Goal: Task Accomplishment & Management: Use online tool/utility

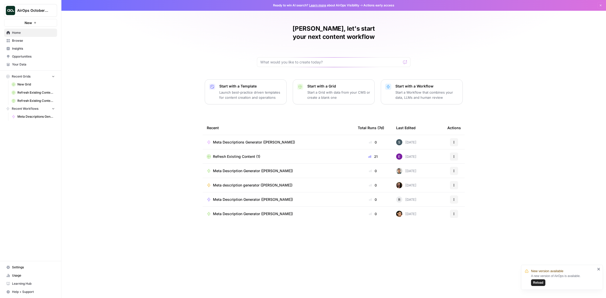
click at [225, 140] on span "Meta Descriptions Generator ([PERSON_NAME])" at bounding box center [254, 142] width 82 height 5
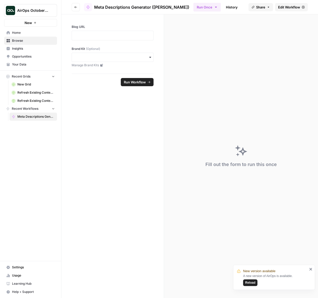
click at [288, 5] on span "Edit Workflow" at bounding box center [289, 7] width 22 height 5
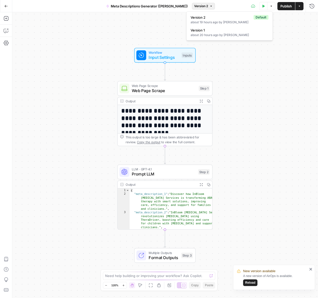
click at [194, 7] on span "Version 2" at bounding box center [201, 6] width 14 height 5
click at [71, 30] on div "**********" at bounding box center [165, 155] width 306 height 286
click at [244, 282] on button "Reload" at bounding box center [250, 282] width 14 height 7
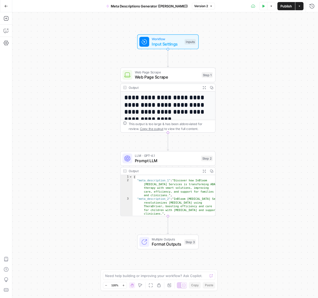
click at [152, 243] on span "Format Outputs" at bounding box center [167, 244] width 30 height 6
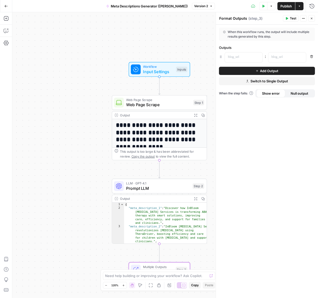
click at [264, 79] on span "Switch to Single Output" at bounding box center [269, 81] width 38 height 5
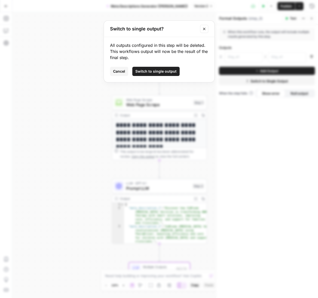
click at [202, 30] on icon "Close modal" at bounding box center [204, 29] width 4 height 4
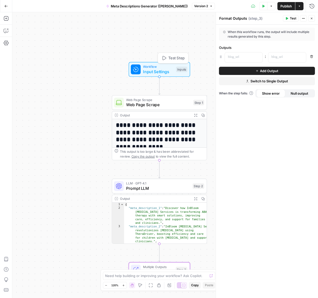
click at [159, 74] on span "Input Settings" at bounding box center [158, 72] width 30 height 6
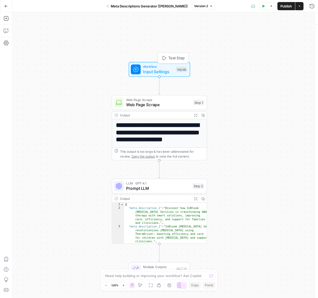
type textarea "Inputs"
click at [243, 60] on Kit "Brand Kit (Optional)" at bounding box center [270, 61] width 82 height 5
click at [296, 53] on span "edit field" at bounding box center [294, 52] width 11 height 4
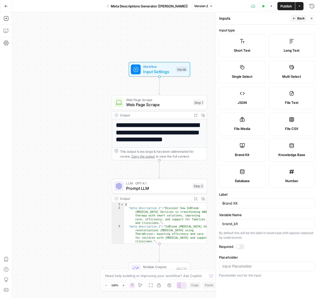
click at [241, 244] on div at bounding box center [239, 246] width 9 height 5
click at [298, 18] on span "Back" at bounding box center [300, 18] width 7 height 5
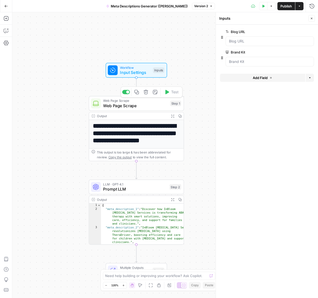
click at [143, 107] on span "Web Page Scrape" at bounding box center [135, 106] width 64 height 6
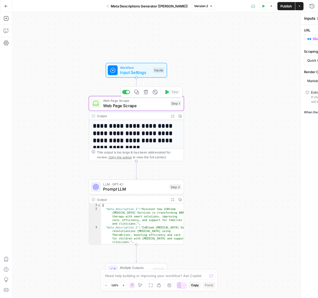
type textarea "Web Page Scrape"
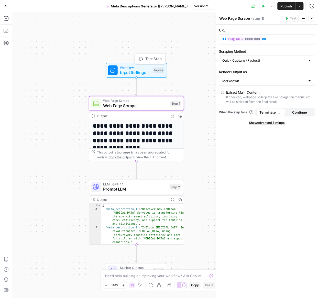
click at [139, 71] on span "Input Settings" at bounding box center [135, 72] width 30 height 6
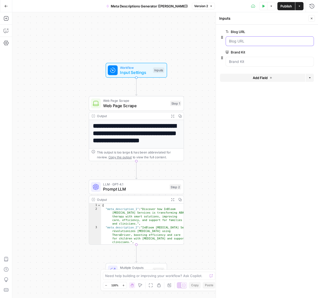
click at [258, 40] on URL "Blog URL" at bounding box center [270, 41] width 82 height 5
click at [246, 41] on URL "Blog URL" at bounding box center [270, 41] width 82 height 5
click at [243, 42] on URL "Blog URL" at bounding box center [270, 41] width 82 height 5
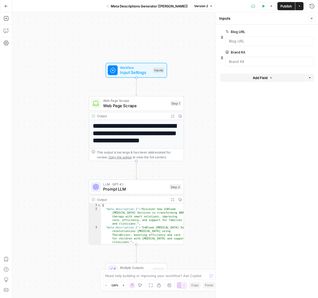
click at [291, 31] on span "edit field" at bounding box center [294, 32] width 11 height 4
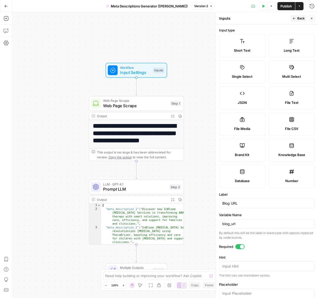
click at [251, 46] on label "Short Text" at bounding box center [242, 45] width 47 height 23
click at [297, 16] on span "Back" at bounding box center [300, 18] width 7 height 5
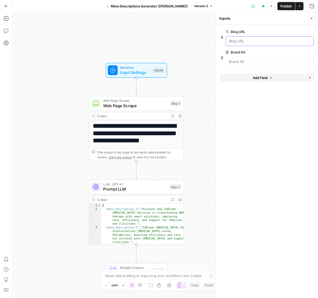
click at [246, 42] on URL "Blog URL" at bounding box center [270, 41] width 82 height 5
click at [245, 42] on URL "Blog URL" at bounding box center [270, 41] width 82 height 5
click at [123, 136] on h1 "**********" at bounding box center [136, 137] width 87 height 29
click at [136, 108] on span "Web Page Scrape" at bounding box center [135, 106] width 64 height 6
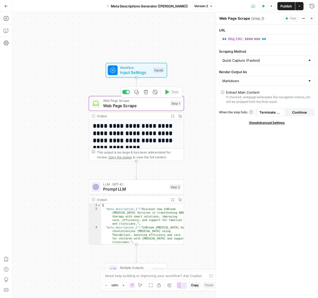
click at [148, 130] on h1 "**********" at bounding box center [136, 137] width 87 height 29
click at [146, 153] on div "This output is too large & has been abbreviated for review. Copy the output to …" at bounding box center [139, 155] width 84 height 10
click at [140, 134] on h1 "**********" at bounding box center [136, 137] width 87 height 29
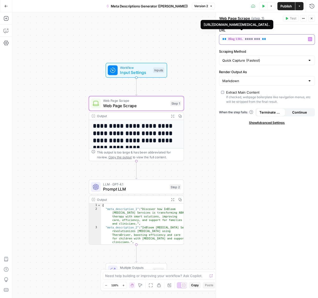
click at [241, 41] on span "********" at bounding box center [244, 39] width 35 height 4
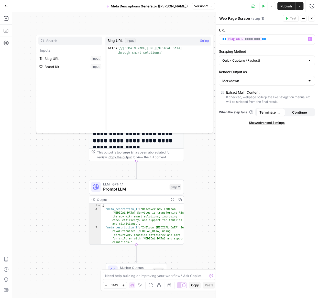
type textarea "**********"
drag, startPoint x: 163, startPoint y: 53, endPoint x: 104, endPoint y: 47, distance: 59.1
click at [104, 47] on div "**********" at bounding box center [124, 84] width 177 height 98
click at [43, 176] on div "**********" at bounding box center [165, 155] width 306 height 286
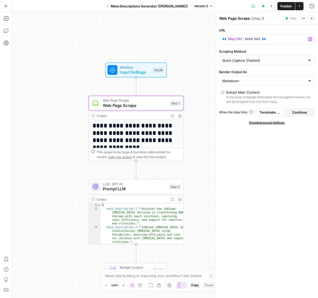
click at [141, 70] on span "Input Settings" at bounding box center [135, 72] width 30 height 6
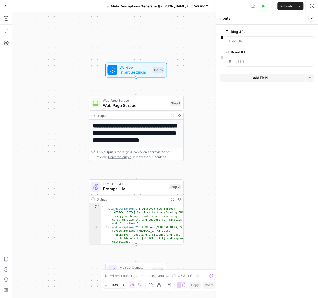
click at [243, 44] on div at bounding box center [270, 41] width 88 height 10
click at [270, 5] on icon "button" at bounding box center [271, 6] width 3 height 3
click at [262, 6] on icon "button" at bounding box center [263, 6] width 3 height 3
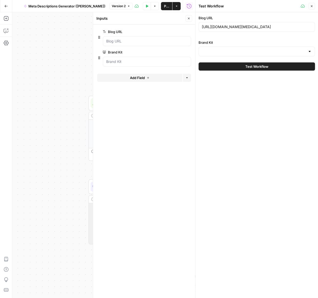
click at [248, 67] on span "Test Workflow" at bounding box center [256, 66] width 23 height 5
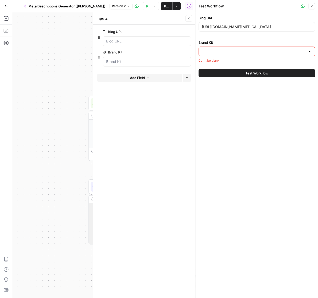
click at [232, 53] on input "Brand Kit" at bounding box center [254, 51] width 104 height 5
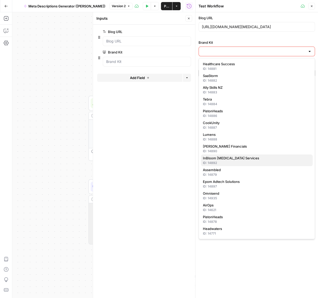
click at [225, 161] on div "ID: 14892" at bounding box center [257, 163] width 108 height 5
type input "InBloom [MEDICAL_DATA] Services"
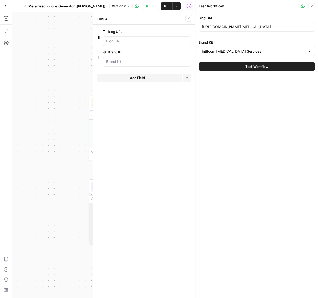
click at [69, 131] on div "**********" at bounding box center [103, 155] width 183 height 286
click at [310, 6] on icon "button" at bounding box center [311, 6] width 3 height 3
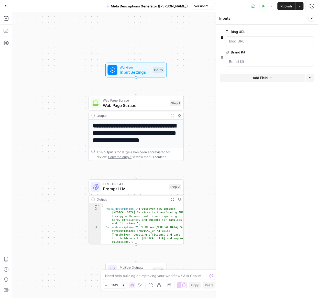
click at [263, 5] on icon "button" at bounding box center [263, 6] width 2 height 3
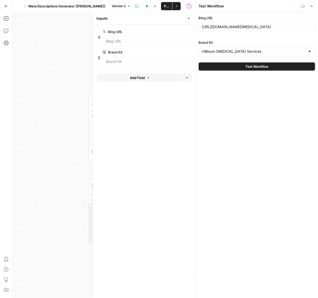
click at [312, 5] on icon "button" at bounding box center [311, 6] width 3 height 3
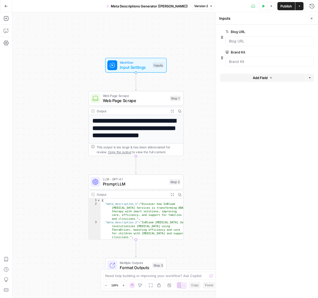
click at [132, 101] on span "Web Page Scrape" at bounding box center [135, 100] width 64 height 6
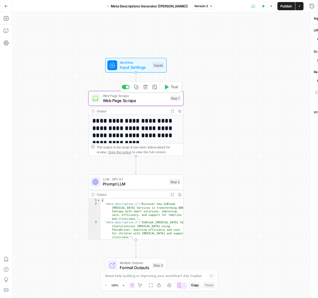
type textarea "Web Page Scrape"
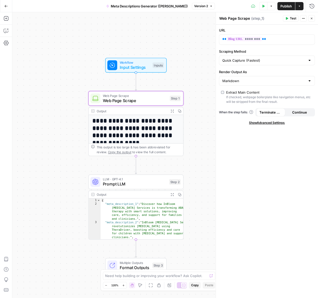
click at [303, 18] on icon "button" at bounding box center [303, 18] width 1 height 1
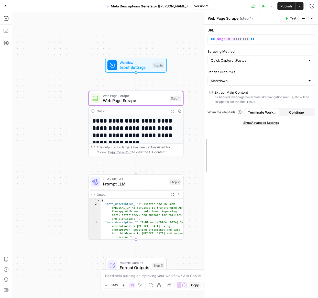
drag, startPoint x: 216, startPoint y: 108, endPoint x: 205, endPoint y: 126, distance: 21.5
click at [249, 35] on div "** ******** **" at bounding box center [257, 40] width 99 height 10
click at [262, 37] on p "** ******** **" at bounding box center [257, 39] width 93 height 5
click at [241, 17] on span "( step_1 )" at bounding box center [246, 18] width 13 height 5
click at [135, 110] on div "Output" at bounding box center [132, 110] width 70 height 5
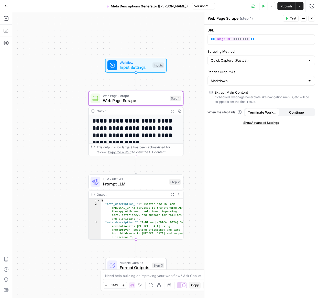
click at [141, 121] on h1 "**********" at bounding box center [135, 131] width 87 height 29
click at [138, 101] on span "Web Page Scrape" at bounding box center [135, 100] width 64 height 6
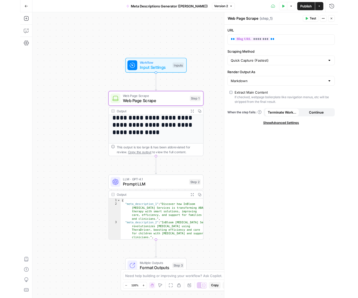
scroll to position [7, 0]
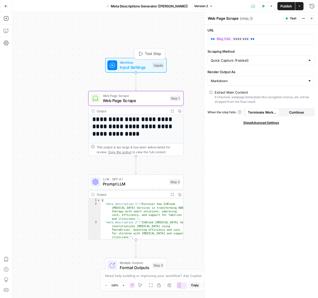
click at [141, 52] on icon "button" at bounding box center [140, 53] width 5 height 5
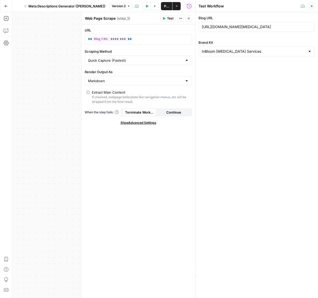
click at [313, 4] on button "Close" at bounding box center [311, 6] width 7 height 7
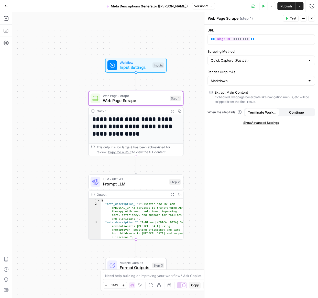
drag, startPoint x: 1, startPoint y: 198, endPoint x: -108, endPoint y: 202, distance: 109.8
click at [0, 202] on html "**********" at bounding box center [159, 149] width 318 height 298
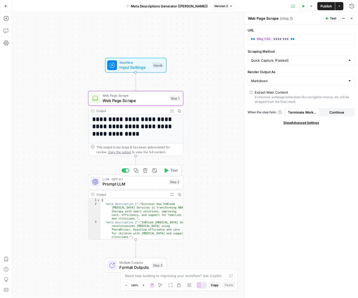
click at [132, 145] on div "This output is too large & has been abbreviated for review. Copy the output to …" at bounding box center [139, 150] width 84 height 10
click at [125, 127] on h1 "**********" at bounding box center [135, 122] width 87 height 29
click at [146, 123] on h1 "**********" at bounding box center [135, 122] width 87 height 29
click at [179, 109] on icon "button" at bounding box center [179, 110] width 3 height 3
click at [173, 110] on icon "button" at bounding box center [172, 110] width 3 height 3
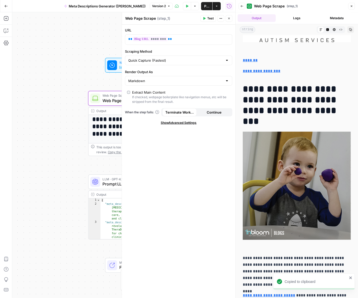
scroll to position [0, 0]
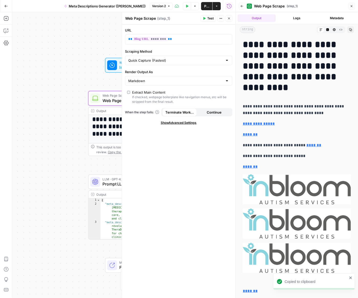
click at [301, 21] on button "Logs" at bounding box center [297, 18] width 38 height 8
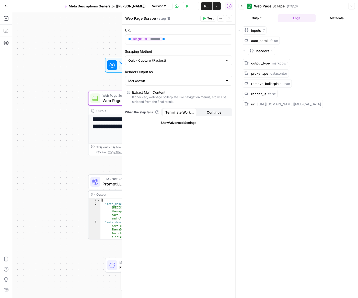
click at [208, 19] on span "Test" at bounding box center [210, 18] width 6 height 5
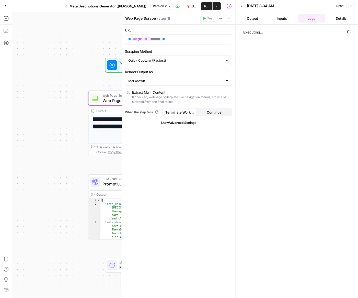
click at [206, 111] on button "Continue" at bounding box center [214, 112] width 35 height 8
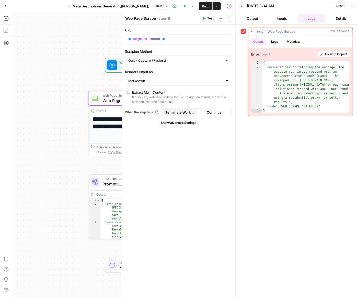
click at [255, 54] on strong "Error" at bounding box center [255, 54] width 8 height 5
click at [256, 56] on strong "Error" at bounding box center [255, 54] width 8 height 5
click at [260, 30] on span "step_1" at bounding box center [261, 31] width 10 height 5
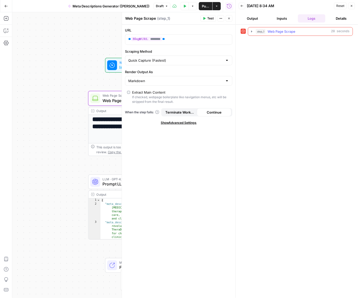
click at [256, 31] on span "step_1" at bounding box center [261, 31] width 10 height 5
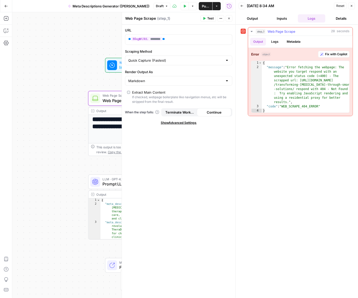
type textarea "**********"
click at [301, 88] on div "{ "message" : "Error fetching the webpage: The website you target respond with …" at bounding box center [306, 91] width 88 height 61
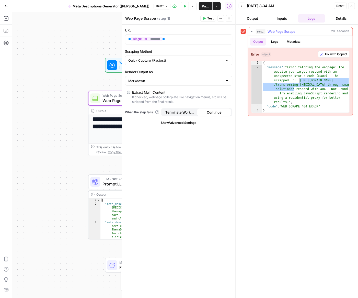
drag, startPoint x: 294, startPoint y: 88, endPoint x: 300, endPoint y: 80, distance: 9.7
click at [300, 80] on div "{ "message" : "Error fetching the webpage: The website you target respond with …" at bounding box center [306, 91] width 88 height 61
click at [191, 7] on icon "button" at bounding box center [192, 6] width 3 height 3
click at [183, 6] on icon "button" at bounding box center [184, 6] width 3 height 3
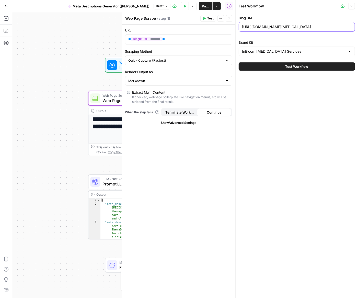
click at [285, 26] on input "[URL][DOMAIN_NAME][MEDICAL_DATA]" at bounding box center [297, 26] width 110 height 5
paste input "news/"
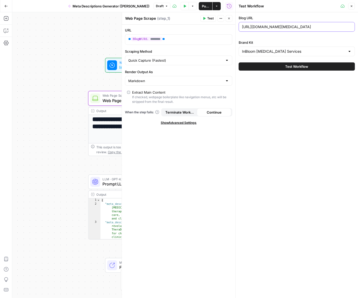
type input "[URL][DOMAIN_NAME][MEDICAL_DATA]"
click at [318, 7] on icon "button" at bounding box center [351, 6] width 3 height 3
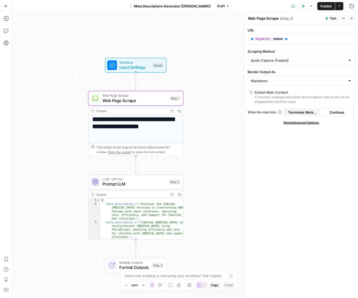
click at [142, 97] on span "Web Page Scrape" at bounding box center [135, 100] width 64 height 6
click at [173, 109] on icon "button" at bounding box center [171, 110] width 3 height 3
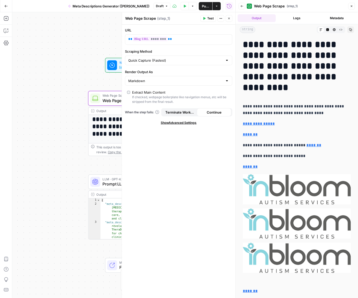
click at [209, 18] on span "Test" at bounding box center [210, 18] width 6 height 5
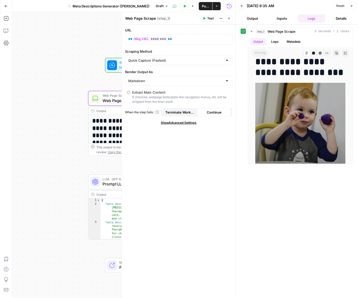
scroll to position [309, 0]
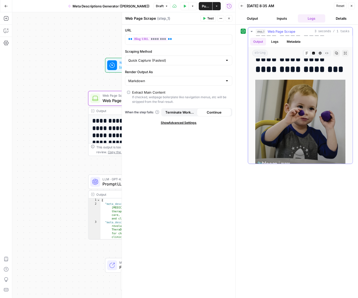
click at [274, 40] on button "Logs" at bounding box center [275, 42] width 14 height 8
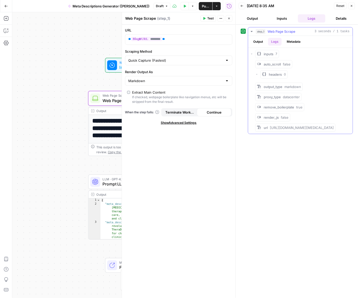
scroll to position [0, 0]
click at [258, 41] on button "Output" at bounding box center [258, 42] width 16 height 8
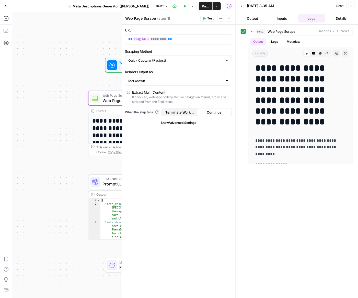
click at [75, 149] on div "**********" at bounding box center [123, 155] width 223 height 286
click at [318, 4] on button "Close" at bounding box center [352, 6] width 7 height 7
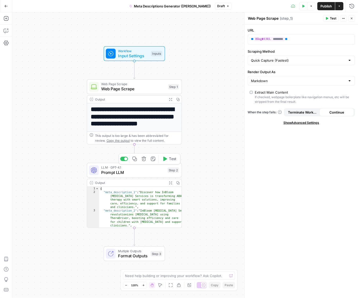
click at [137, 172] on span "Prompt LLM" at bounding box center [133, 172] width 64 height 6
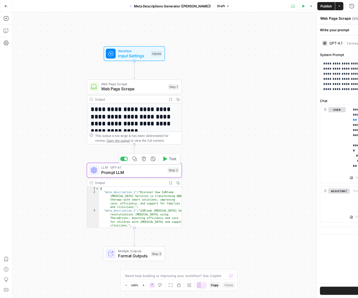
type textarea "Prompt LLM"
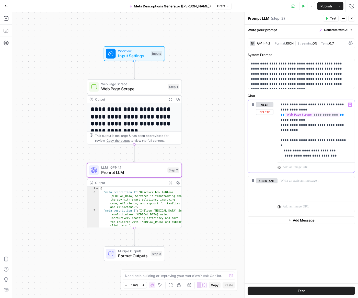
click at [284, 150] on p "**********" at bounding box center [316, 130] width 71 height 56
click at [318, 19] on icon "button" at bounding box center [327, 18] width 2 height 3
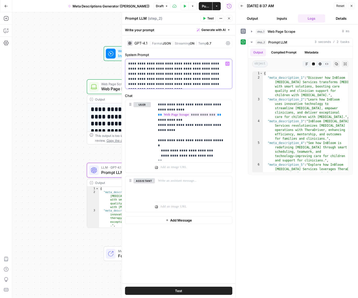
click at [191, 74] on p "**********" at bounding box center [178, 74] width 101 height 26
click at [194, 81] on p "**********" at bounding box center [178, 74] width 101 height 26
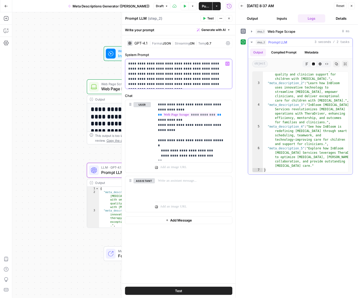
scroll to position [17, 0]
click at [280, 51] on button "Compiled Prompt" at bounding box center [283, 53] width 31 height 8
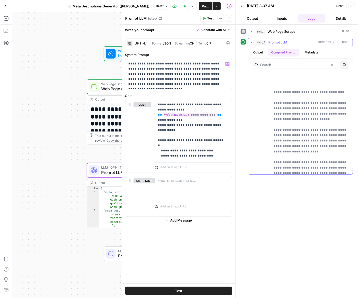
scroll to position [677, 0]
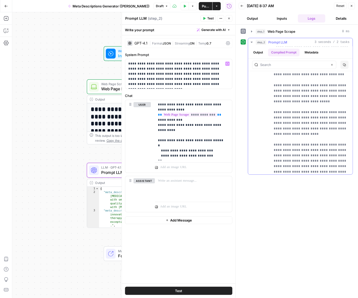
click at [260, 52] on button "Output" at bounding box center [258, 53] width 16 height 8
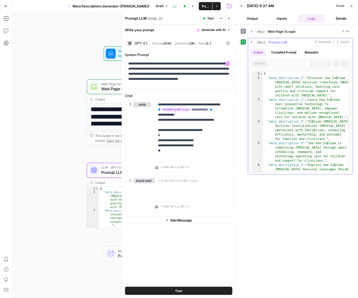
scroll to position [0, 0]
click at [167, 150] on p "**********" at bounding box center [193, 130] width 71 height 56
click at [165, 150] on p "**********" at bounding box center [193, 130] width 71 height 56
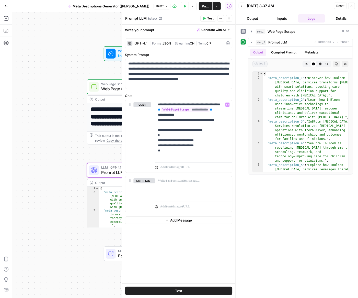
click at [79, 243] on div "**********" at bounding box center [123, 155] width 223 height 286
click at [318, 5] on button "Close" at bounding box center [352, 6] width 7 height 7
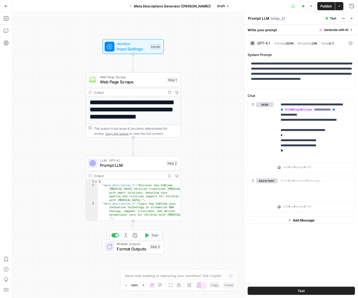
click at [136, 252] on div "Multiple Outputs Format Outputs Step 3 Switch to single output Add Note Test" at bounding box center [133, 246] width 61 height 15
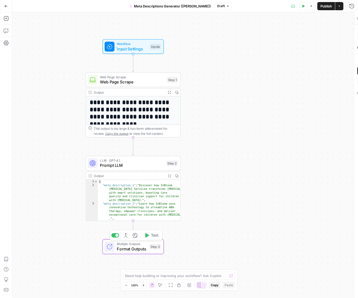
type textarea "Format Outputs"
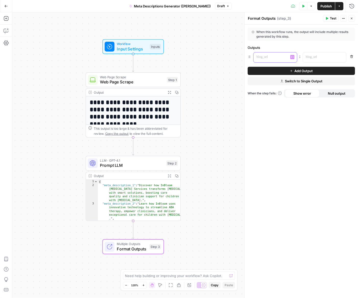
click at [270, 54] on p at bounding box center [271, 56] width 29 height 5
click at [313, 57] on p at bounding box center [320, 56] width 29 height 5
click at [318, 56] on icon "button" at bounding box center [341, 57] width 3 height 3
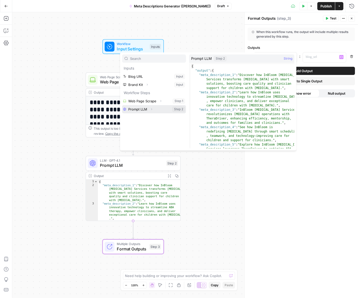
click at [152, 109] on icon "button" at bounding box center [151, 109] width 3 height 3
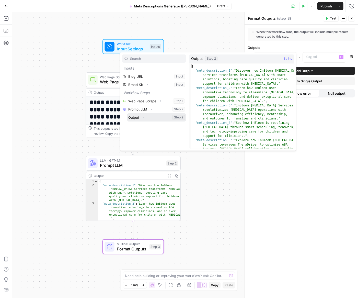
click at [143, 118] on icon "button" at bounding box center [143, 117] width 3 height 3
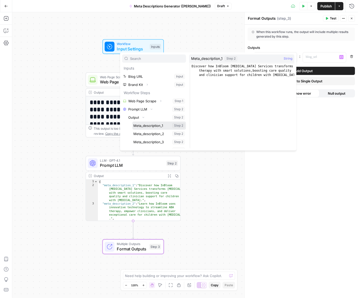
click at [150, 126] on button "Select variable Meta_description_1" at bounding box center [160, 126] width 54 height 8
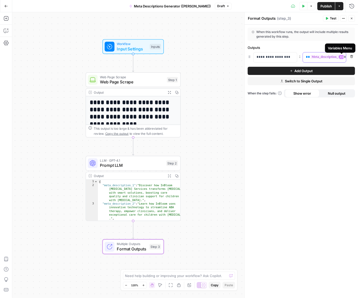
click at [318, 58] on icon "button" at bounding box center [341, 57] width 3 height 2
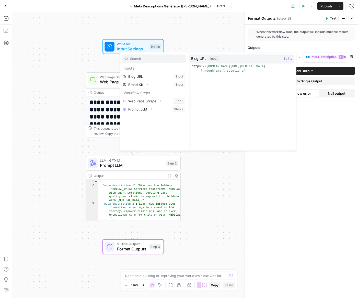
click at [318, 148] on div "**********" at bounding box center [302, 161] width 114 height 273
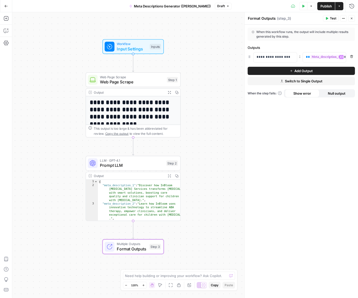
click at [318, 56] on icon "button" at bounding box center [351, 56] width 3 height 3
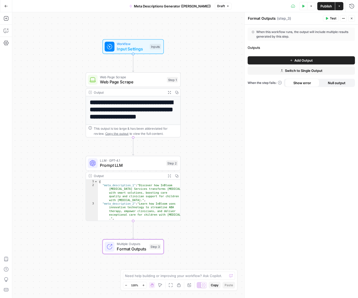
click at [284, 59] on button "Add Output" at bounding box center [301, 60] width 107 height 8
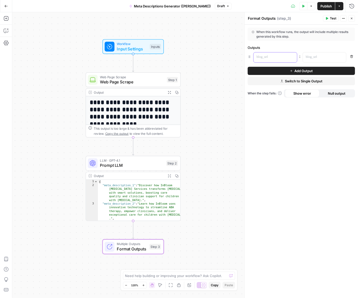
click at [276, 58] on p at bounding box center [271, 56] width 29 height 5
click at [292, 58] on icon "button" at bounding box center [292, 57] width 3 height 2
click at [264, 58] on p at bounding box center [271, 56] width 29 height 5
click at [309, 59] on p at bounding box center [320, 56] width 29 height 5
click at [318, 60] on div "“/” to reference Variables Menu" at bounding box center [324, 57] width 43 height 10
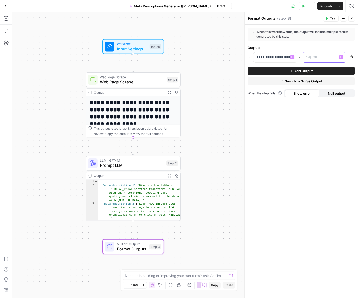
click at [318, 57] on icon "button" at bounding box center [341, 57] width 3 height 3
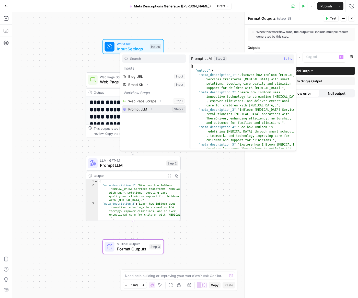
click at [151, 109] on icon "button" at bounding box center [151, 109] width 3 height 3
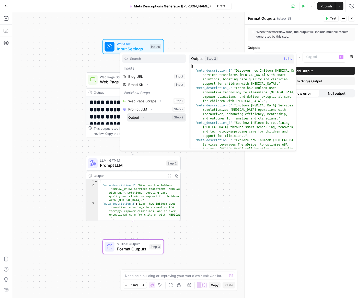
click at [144, 117] on icon "button" at bounding box center [143, 117] width 3 height 3
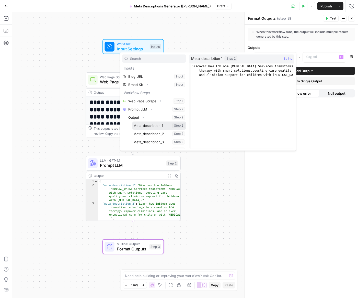
click at [145, 126] on button "Select variable Meta_description_1" at bounding box center [160, 126] width 54 height 8
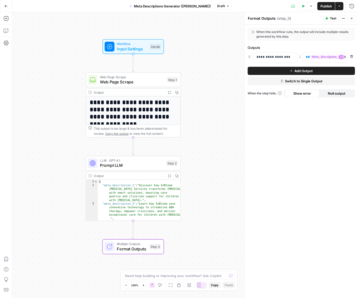
click at [265, 73] on button "Add Output" at bounding box center [301, 71] width 107 height 8
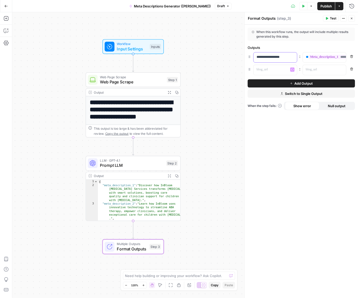
click at [266, 60] on div "**********" at bounding box center [271, 57] width 35 height 10
copy p "**********"
click at [266, 70] on p at bounding box center [271, 69] width 29 height 5
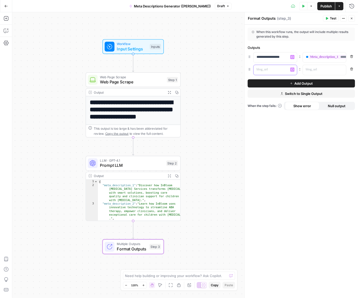
paste div
click at [318, 70] on button "Variables Menu" at bounding box center [342, 70] width 4 height 4
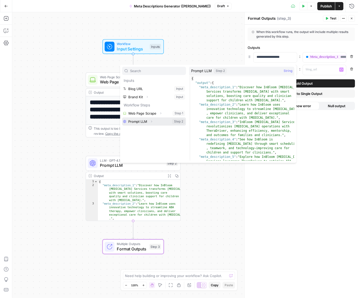
click at [151, 120] on icon "button" at bounding box center [151, 121] width 3 height 3
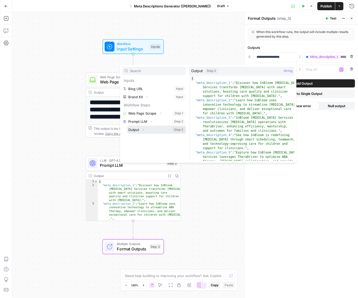
click at [145, 130] on icon "button" at bounding box center [143, 129] width 3 height 3
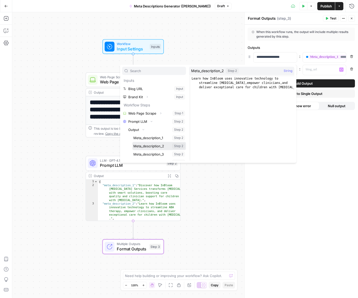
click at [146, 145] on button "Select variable Meta_description_2" at bounding box center [160, 146] width 54 height 8
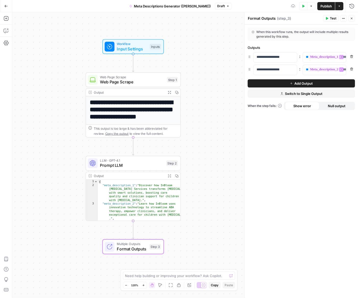
click at [299, 82] on span "Add Output" at bounding box center [304, 83] width 18 height 5
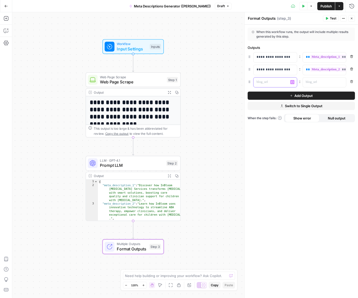
click at [270, 81] on p at bounding box center [271, 82] width 29 height 5
paste div
click at [318, 81] on icon "button" at bounding box center [341, 82] width 3 height 3
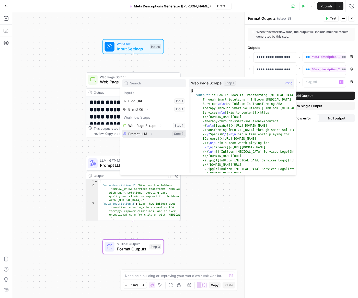
click at [151, 134] on icon "button" at bounding box center [151, 133] width 3 height 3
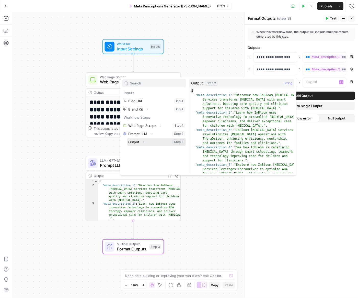
click at [145, 142] on button "Expand" at bounding box center [143, 142] width 7 height 7
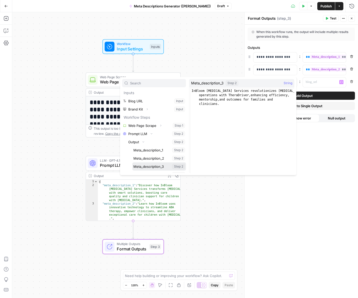
click at [146, 167] on button "Select variable Meta_description_3" at bounding box center [160, 166] width 54 height 8
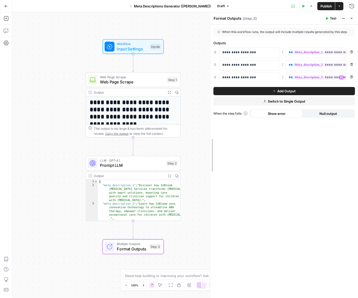
drag, startPoint x: 245, startPoint y: 122, endPoint x: 209, endPoint y: 126, distance: 35.9
click at [318, 15] on header "Format Outputs Format Outputs ( step_3 ) Test Actions Close" at bounding box center [283, 18] width 149 height 12
click at [318, 16] on span "Test" at bounding box center [333, 18] width 6 height 5
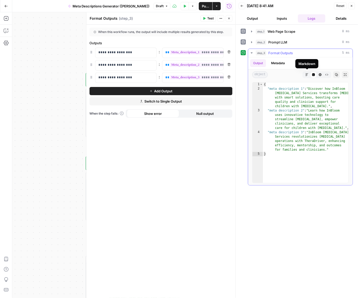
click at [307, 73] on icon "button" at bounding box center [307, 74] width 3 height 3
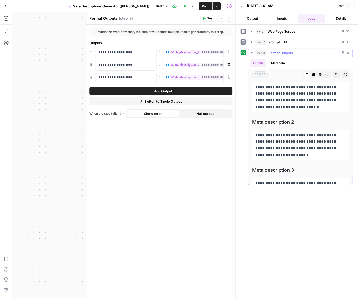
scroll to position [37, 0]
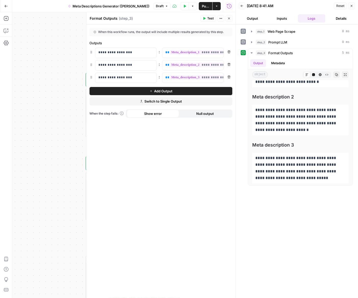
click at [202, 7] on span "Publish" at bounding box center [205, 6] width 7 height 5
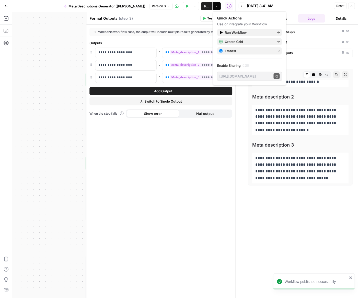
click at [204, 6] on span "Publish" at bounding box center [206, 6] width 5 height 5
click at [318, 5] on icon "button" at bounding box center [351, 5] width 3 height 3
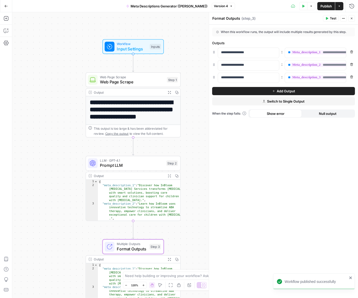
click at [230, 7] on icon "button" at bounding box center [231, 6] width 3 height 3
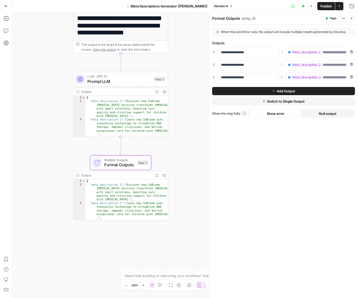
click at [52, 99] on div "**********" at bounding box center [185, 155] width 346 height 286
